Goal: Check status: Check status

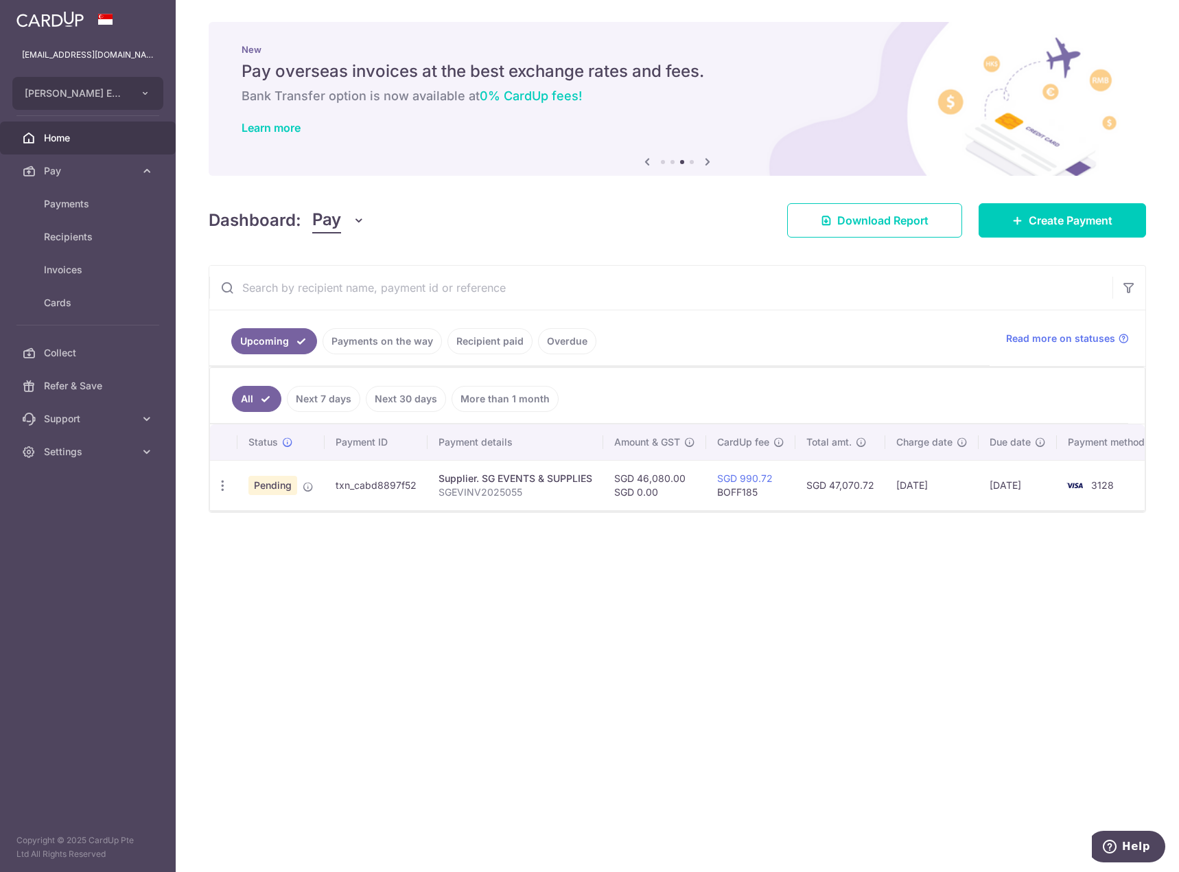
click at [580, 710] on div "× Pause Schedule Pause all future payments in this series Pause just this one p…" at bounding box center [677, 436] width 1003 height 872
click at [381, 337] on link "Payments on the way" at bounding box center [382, 341] width 119 height 26
click at [267, 348] on link "Upcoming" at bounding box center [264, 341] width 67 height 26
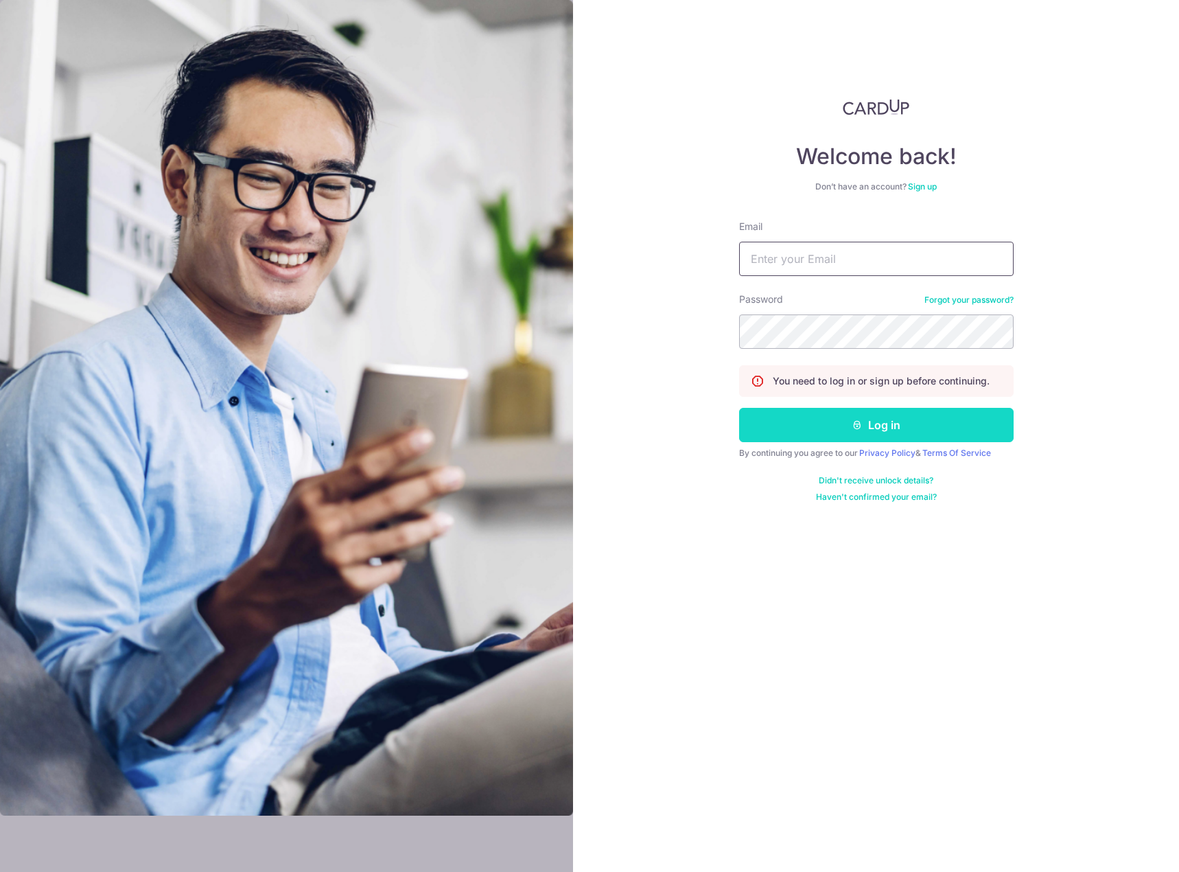
type input "[EMAIL_ADDRESS][DOMAIN_NAME]"
click at [929, 419] on button "Log in" at bounding box center [876, 425] width 275 height 34
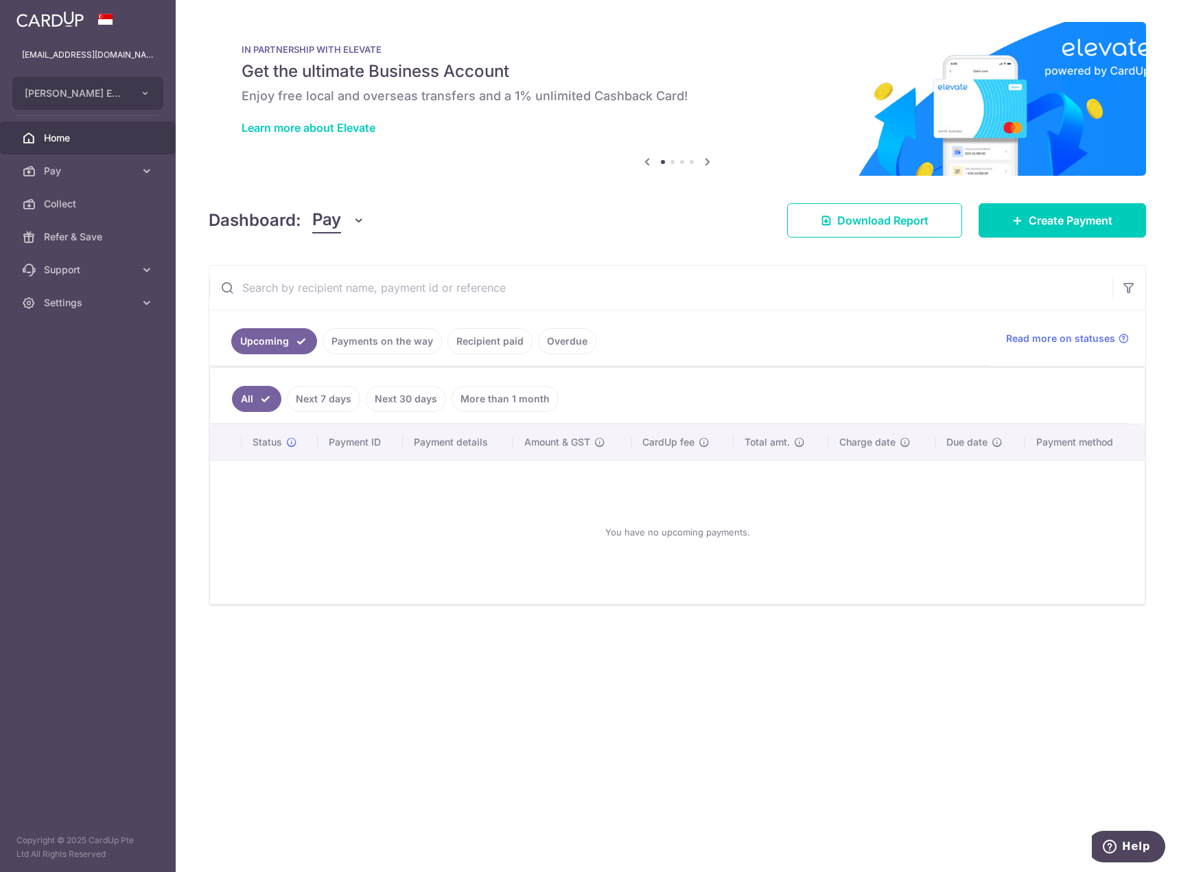
click at [395, 342] on link "Payments on the way" at bounding box center [382, 341] width 119 height 26
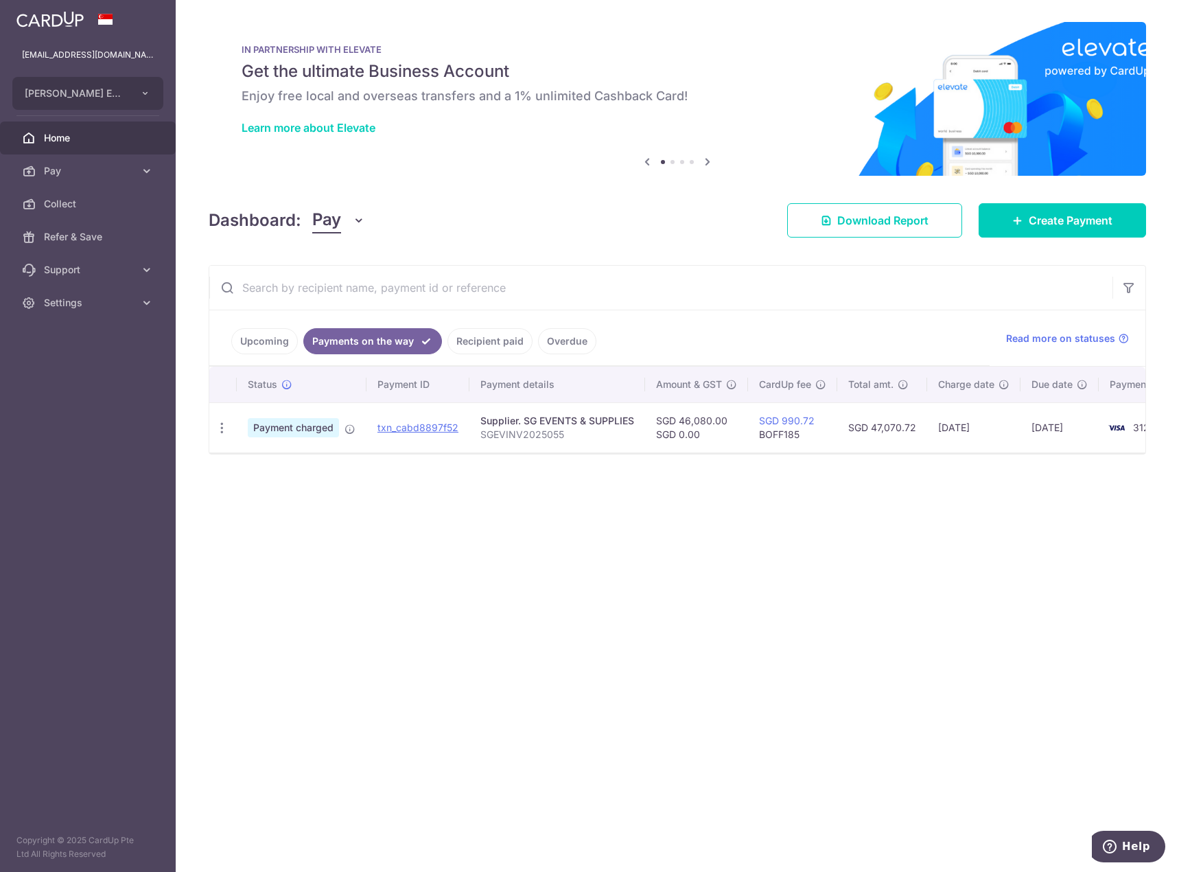
scroll to position [0, 52]
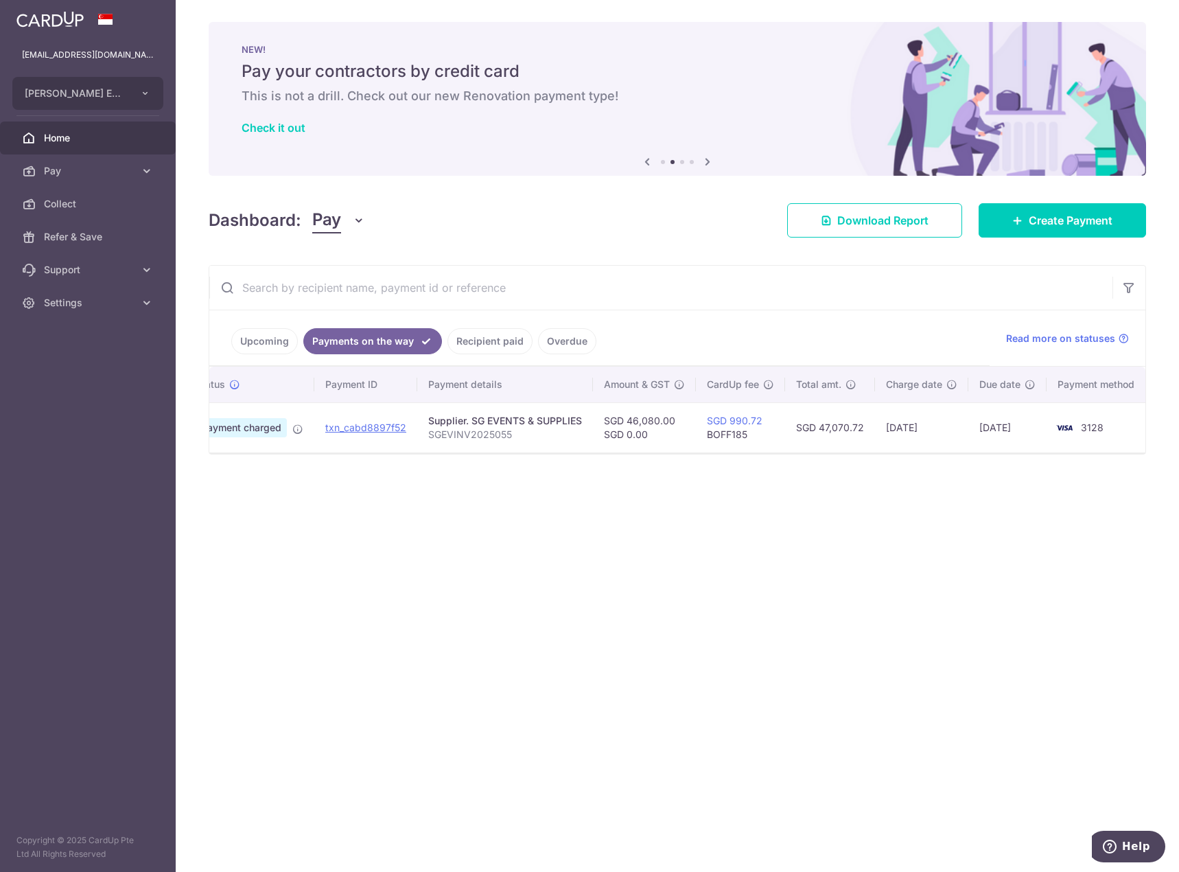
click at [494, 342] on link "Recipient paid" at bounding box center [489, 341] width 85 height 26
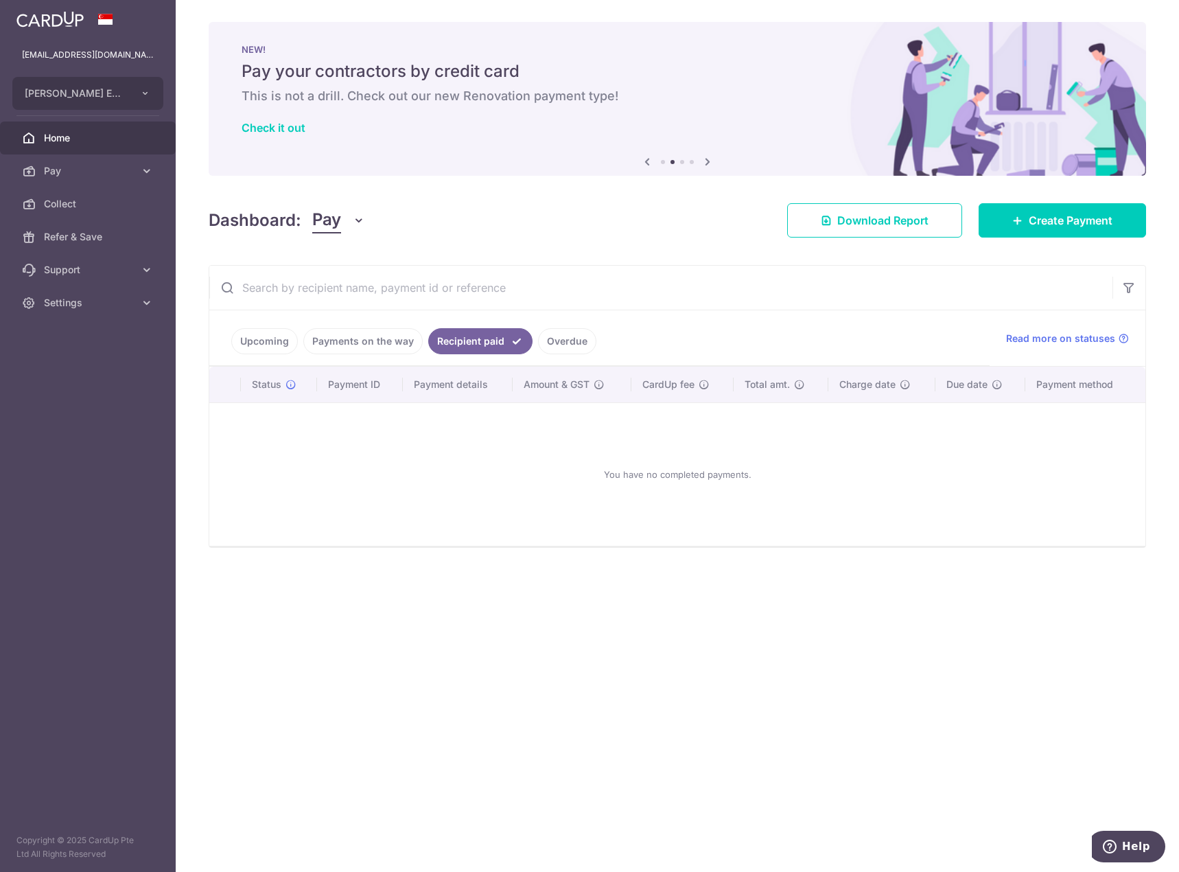
click at [585, 351] on link "Overdue" at bounding box center [567, 341] width 58 height 26
click at [388, 355] on ul "Upcoming Payments on the way Recipient paid Overdue" at bounding box center [599, 338] width 780 height 56
click at [388, 346] on link "Payments on the way" at bounding box center [362, 341] width 119 height 26
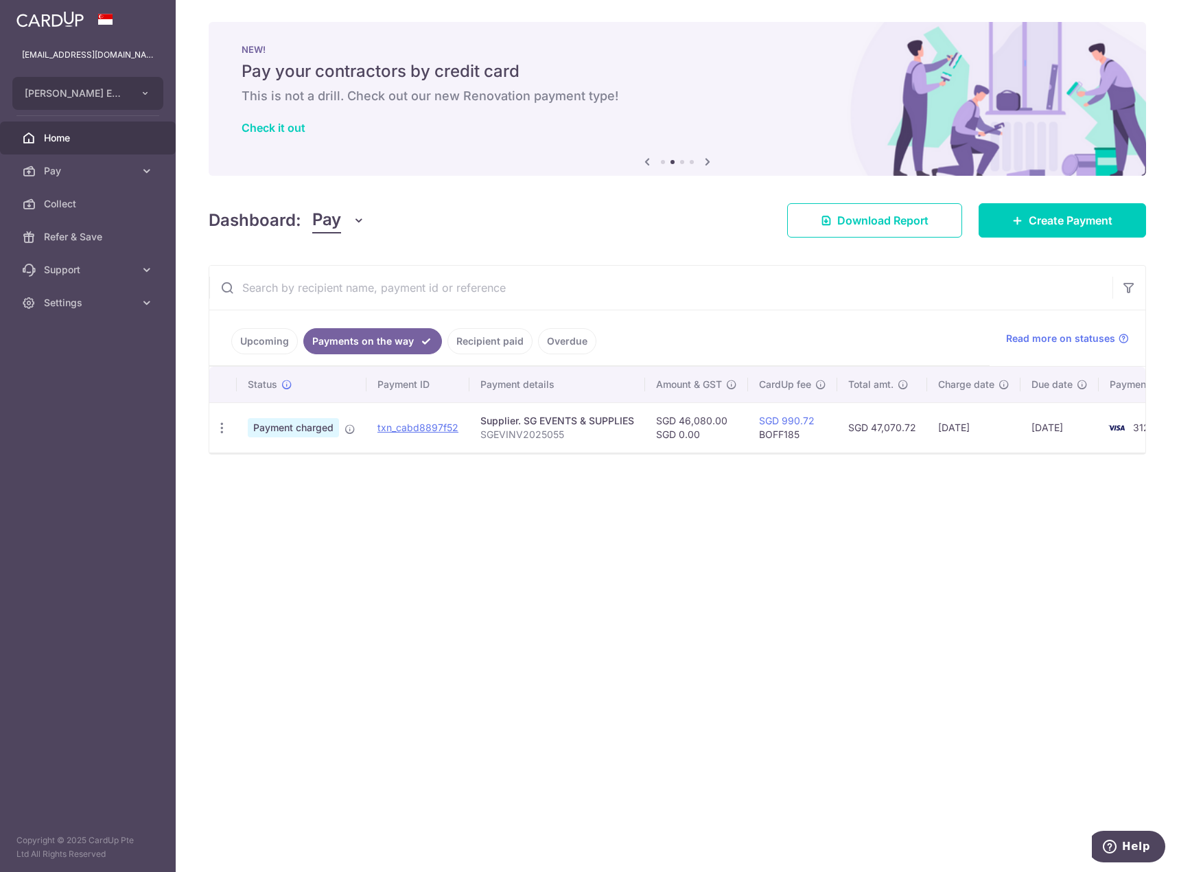
click at [60, 145] on link "Home" at bounding box center [88, 137] width 176 height 33
